Goal: Find specific page/section: Find specific page/section

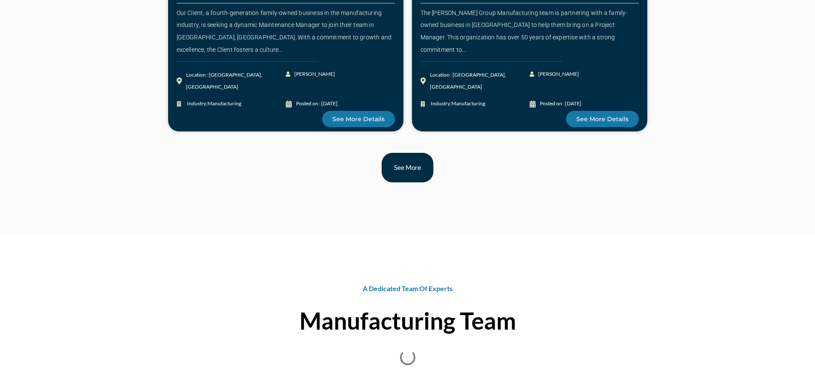
scroll to position [1027, 0]
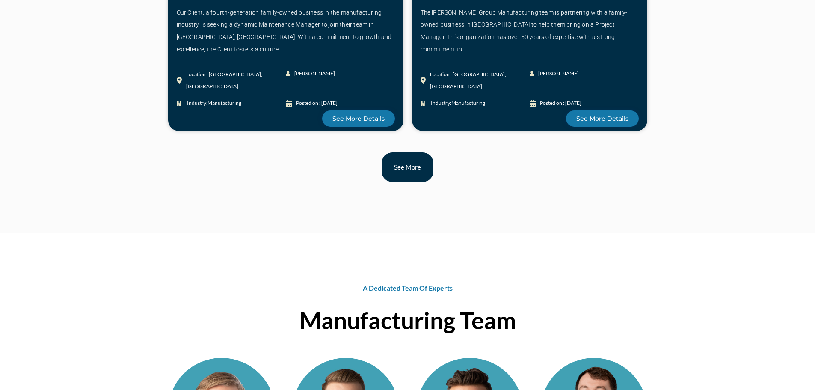
drag, startPoint x: 399, startPoint y: 174, endPoint x: 379, endPoint y: 180, distance: 20.6
click at [399, 174] on link "See more" at bounding box center [408, 167] width 52 height 30
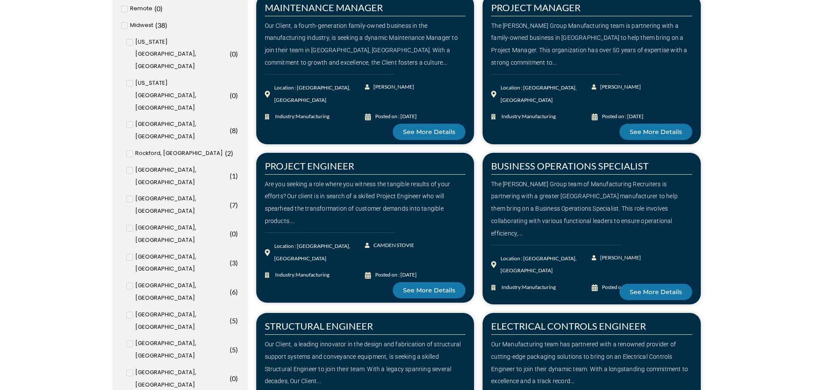
scroll to position [599, 0]
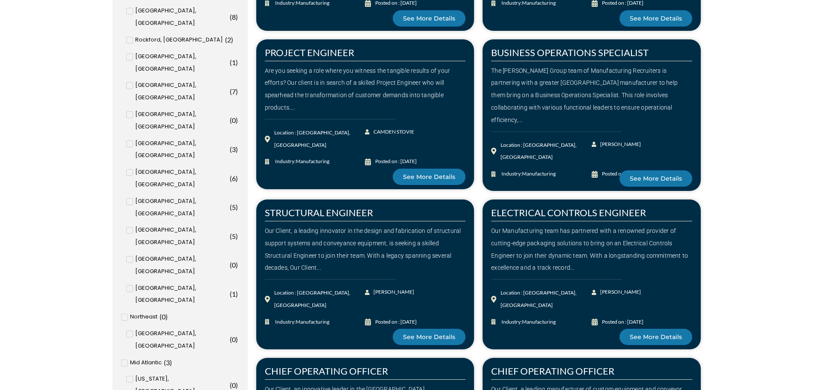
click at [129, 286] on icon at bounding box center [129, 288] width 3 height 5
click at [0, 0] on input "Appleton, WI ( 1 )" at bounding box center [0, 0] width 0 height 0
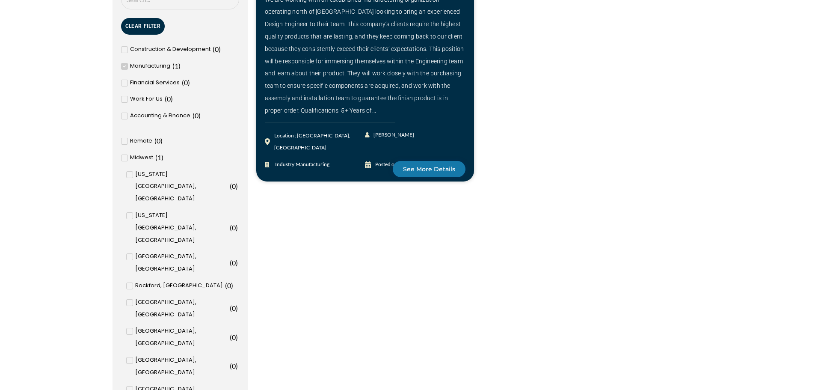
scroll to position [300, 0]
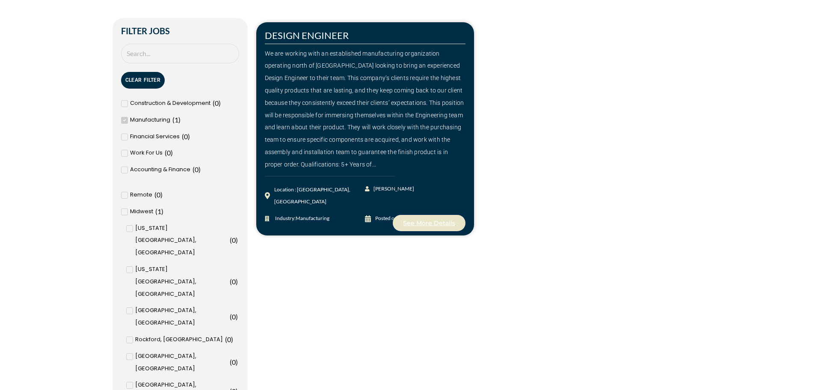
drag, startPoint x: 418, startPoint y: 208, endPoint x: 417, endPoint y: 214, distance: 6.1
click at [418, 220] on span "See More Details" at bounding box center [429, 223] width 52 height 6
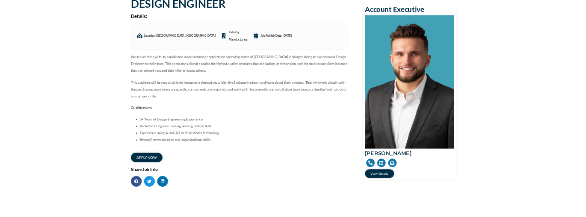
scroll to position [86, 0]
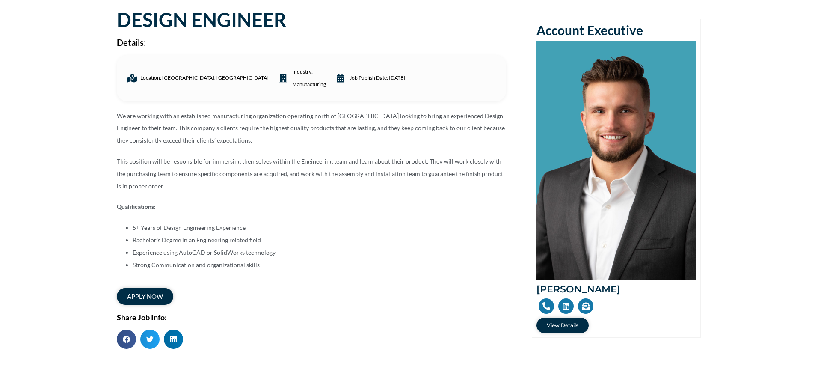
click at [619, 125] on img at bounding box center [617, 161] width 160 height 240
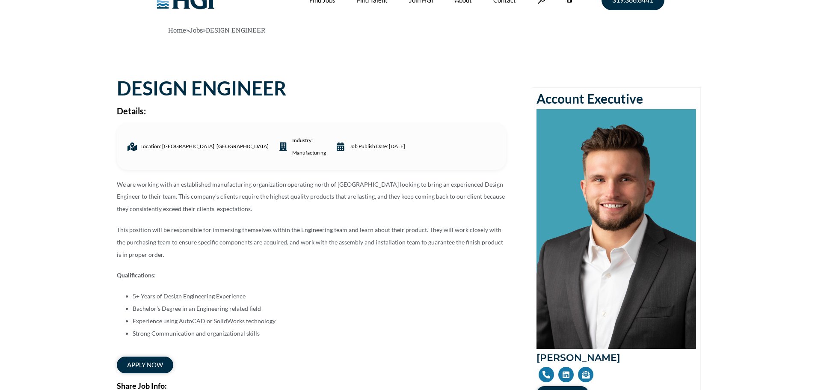
scroll to position [0, 0]
